Goal: Find specific page/section: Find specific page/section

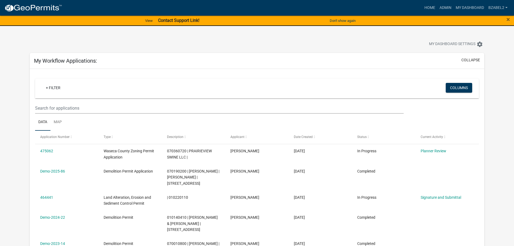
scroll to position [54, 0]
click at [445, 8] on link "Admin" at bounding box center [446, 8] width 16 height 10
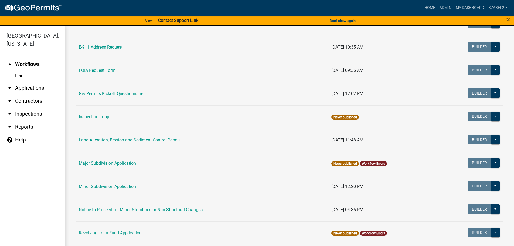
scroll to position [216, 0]
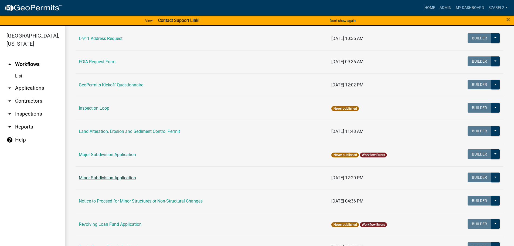
click at [123, 179] on link "Minor Subdivision Application" at bounding box center [107, 177] width 57 height 5
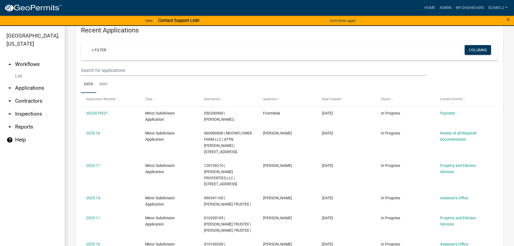
scroll to position [184, 0]
